Goal: Use online tool/utility

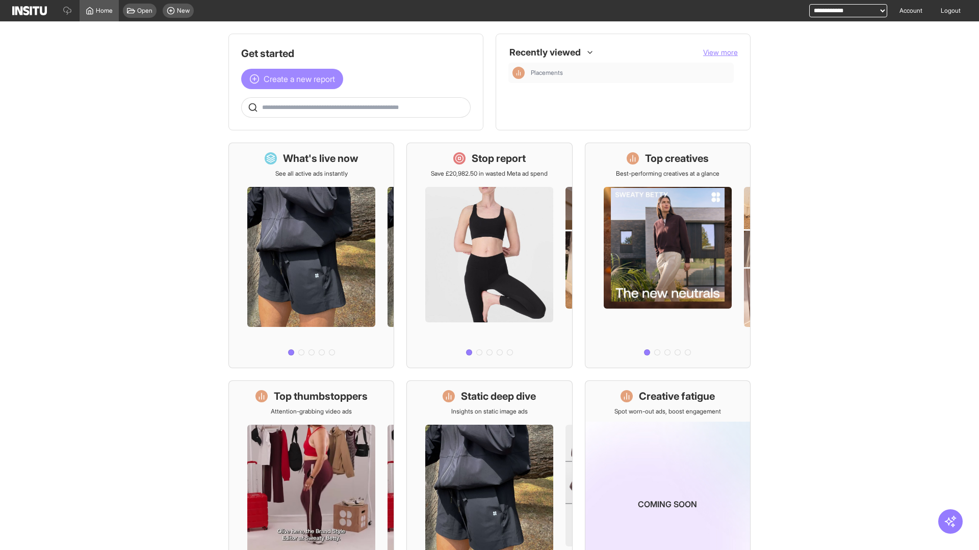
click at [295, 79] on span "Create a new report" at bounding box center [299, 79] width 71 height 12
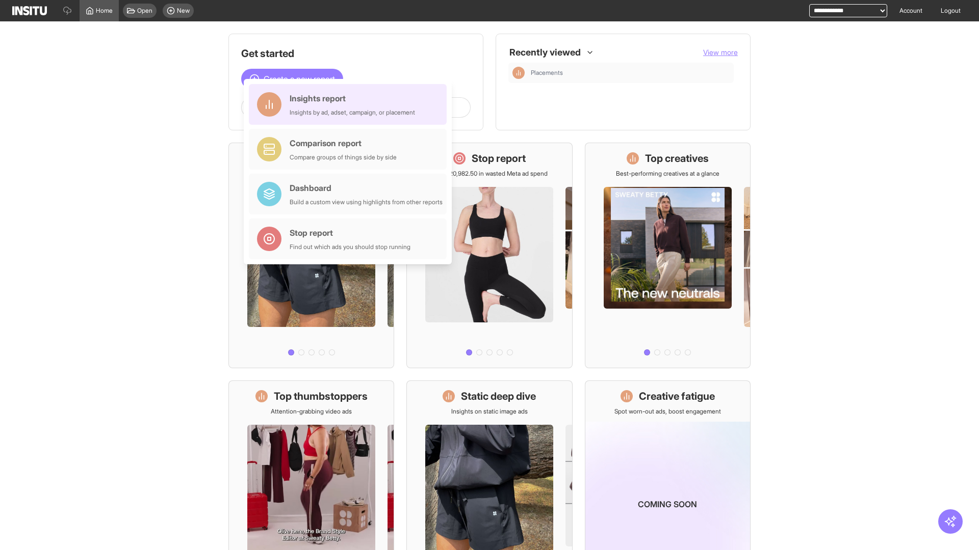
click at [350, 104] on div "Insights report Insights by ad, adset, campaign, or placement" at bounding box center [351, 104] width 125 height 24
